Goal: Information Seeking & Learning: Learn about a topic

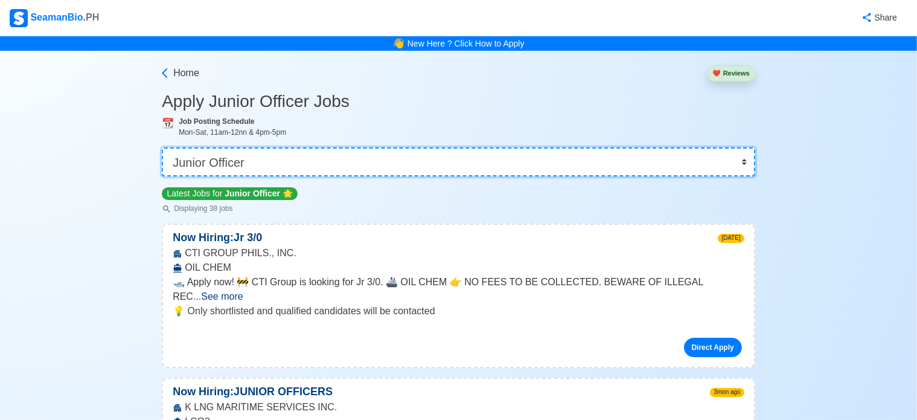
click at [339, 164] on select "👉 Select Rank or Position Master Chief Officer 2nd Officer 3rd Officer Junior O…" at bounding box center [459, 161] width 594 height 29
click at [162, 147] on select "👉 Select Rank or Position Master Chief Officer 2nd Officer 3rd Officer Junior O…" at bounding box center [459, 161] width 594 height 29
click at [471, 158] on select "👉 Select Rank or Position Master Chief Officer 2nd Officer 3rd Officer Junior O…" at bounding box center [459, 161] width 594 height 29
click at [162, 147] on select "👉 Select Rank or Position Master Chief Officer 2nd Officer 3rd Officer Junior O…" at bounding box center [459, 161] width 594 height 29
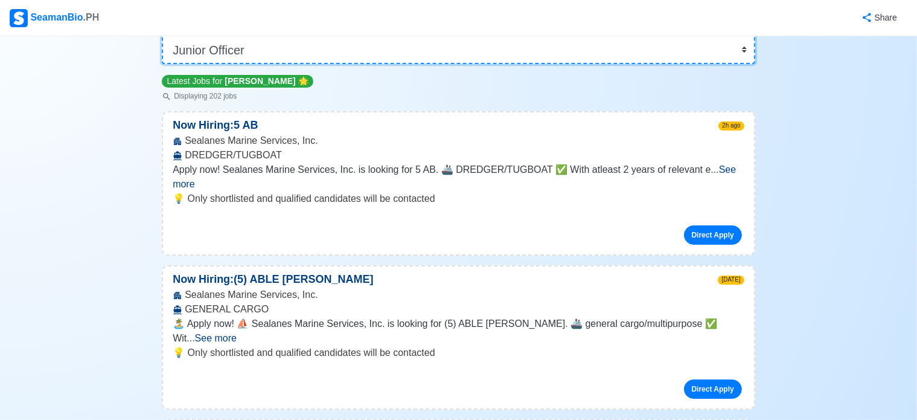
scroll to position [60, 0]
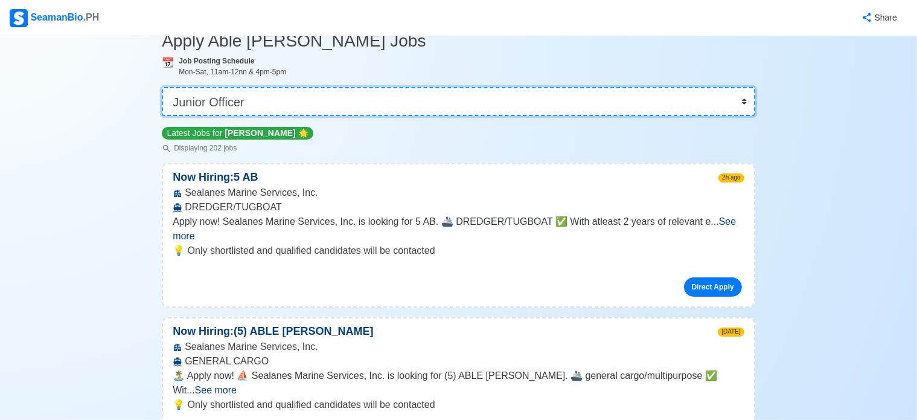
click at [281, 113] on select "👉 Select Rank or Position Master Chief Officer 2nd Officer 3rd Officer Junior O…" at bounding box center [459, 101] width 594 height 29
click at [162, 87] on select "👉 Select Rank or Position Master Chief Officer 2nd Officer 3rd Officer Junior O…" at bounding box center [459, 101] width 594 height 29
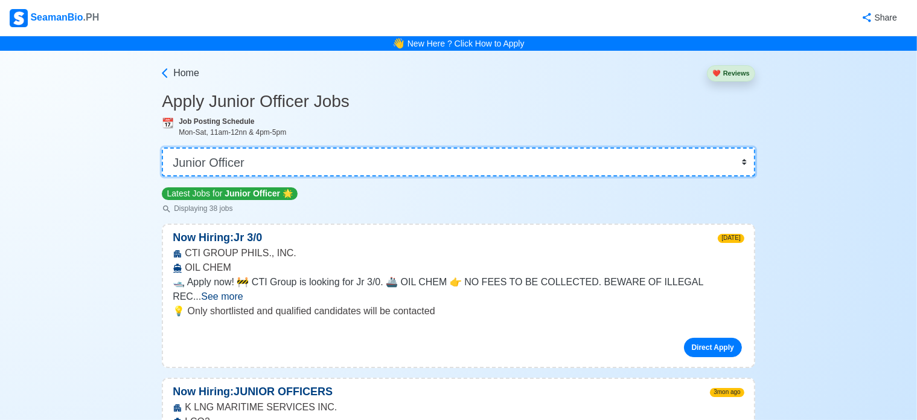
click at [326, 165] on select "👉 Select Rank or Position Master Chief Officer 2nd Officer 3rd Officer Junior O…" at bounding box center [459, 161] width 594 height 29
select select "3rd Officer"
click at [162, 147] on select "👉 Select Rank or Position Master Chief Officer 2nd Officer 3rd Officer Junior O…" at bounding box center [459, 161] width 594 height 29
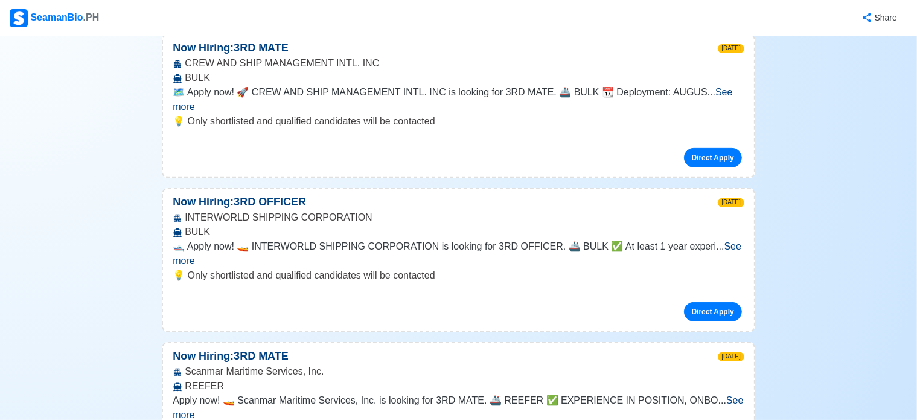
scroll to position [544, 0]
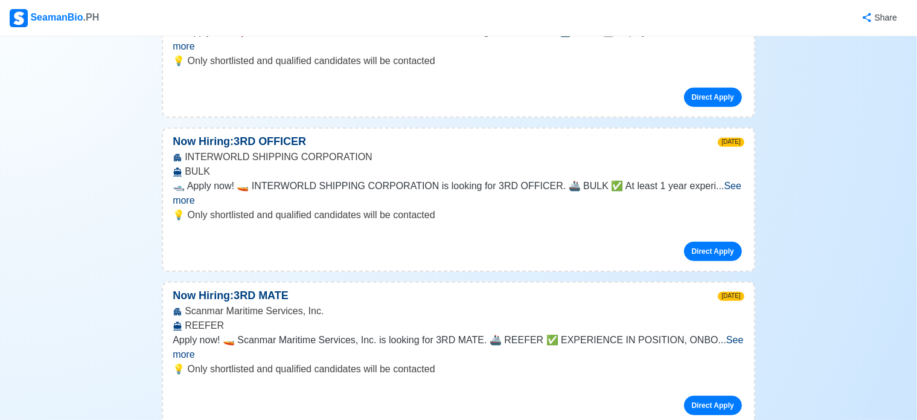
click at [717, 335] on span "See more" at bounding box center [458, 347] width 571 height 25
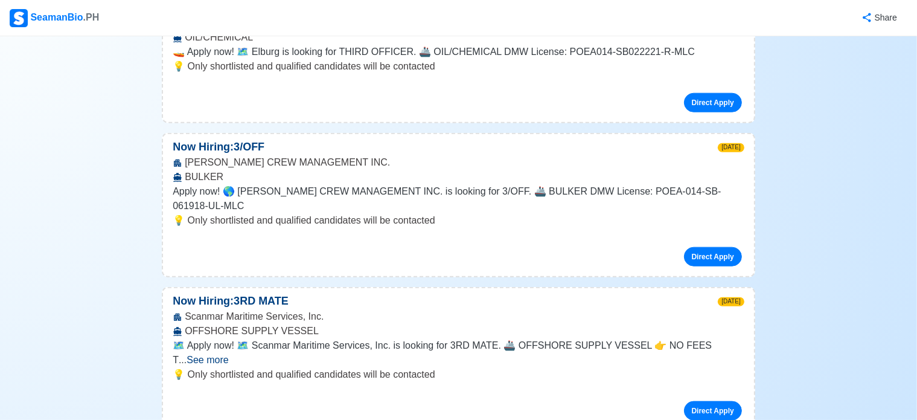
scroll to position [1510, 0]
